Goal: Information Seeking & Learning: Learn about a topic

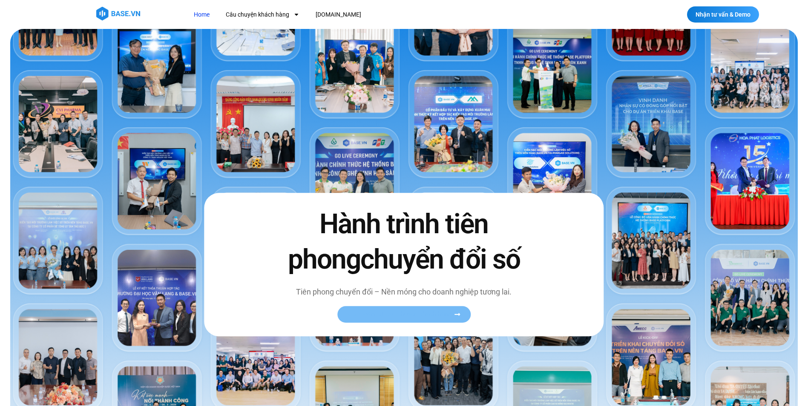
click at [442, 318] on span "Xem toàn bộ câu chuyện khách hàng" at bounding box center [399, 314] width 104 height 6
click at [457, 312] on icon at bounding box center [457, 314] width 6 height 6
click at [458, 310] on link "Xem toàn bộ câu chuyện khách hàng" at bounding box center [403, 314] width 133 height 17
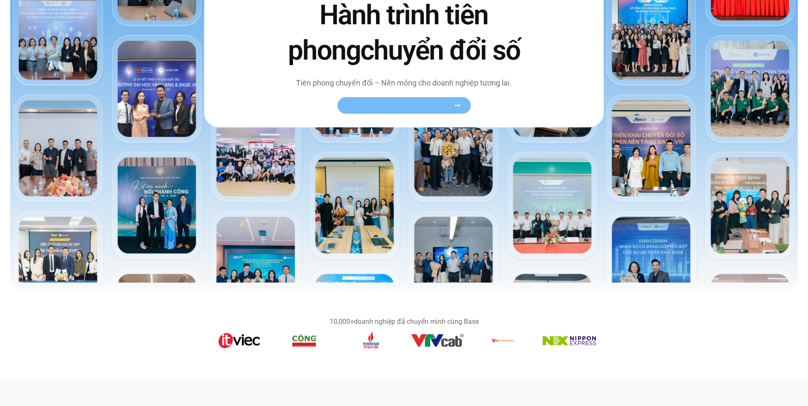
scroll to position [213, 0]
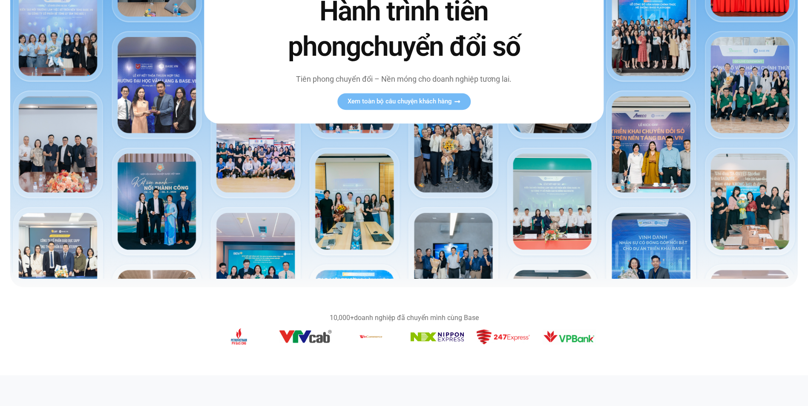
click at [161, 199] on img at bounding box center [403, 47] width 787 height 463
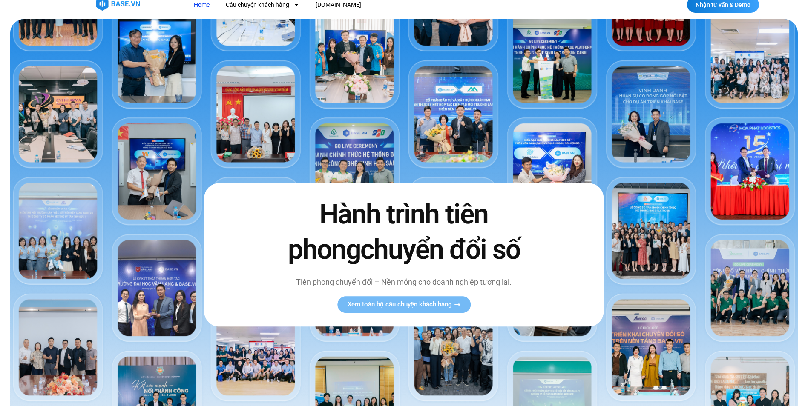
scroll to position [0, 0]
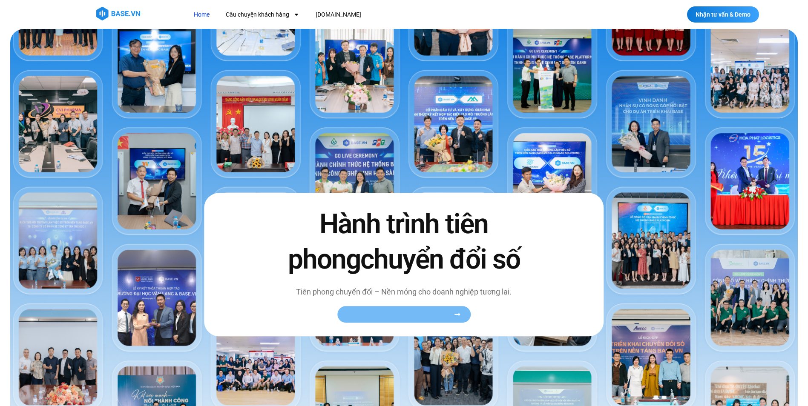
click at [459, 312] on icon at bounding box center [457, 314] width 6 height 6
click at [202, 14] on link "Home" at bounding box center [201, 15] width 29 height 16
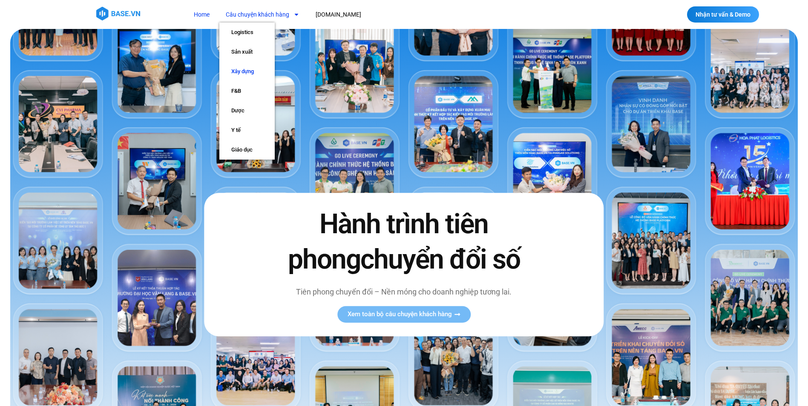
click at [244, 71] on link "Xây dựng" at bounding box center [246, 72] width 55 height 20
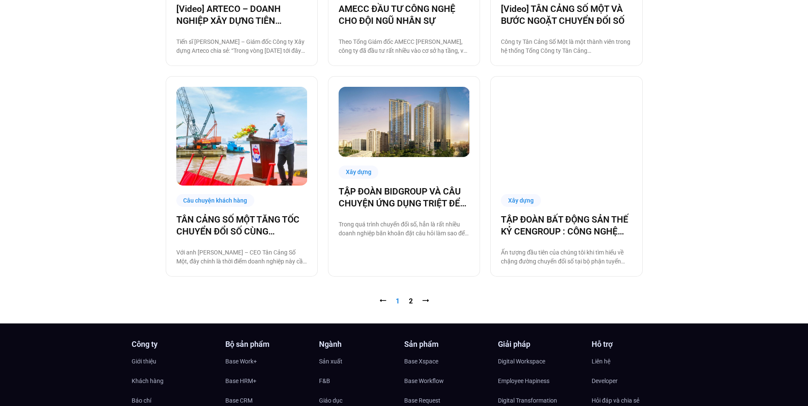
scroll to position [852, 0]
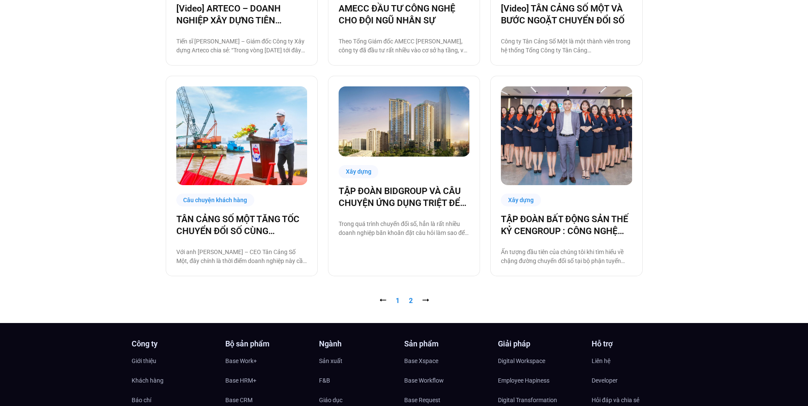
click at [410, 299] on link "Trang 2" at bounding box center [411, 301] width 4 height 8
